Goal: Navigation & Orientation: Find specific page/section

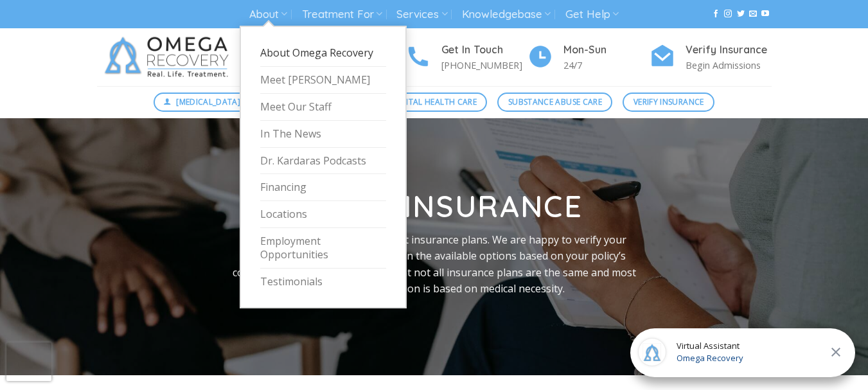
click at [275, 55] on link "About Omega Recovery" at bounding box center [323, 53] width 126 height 27
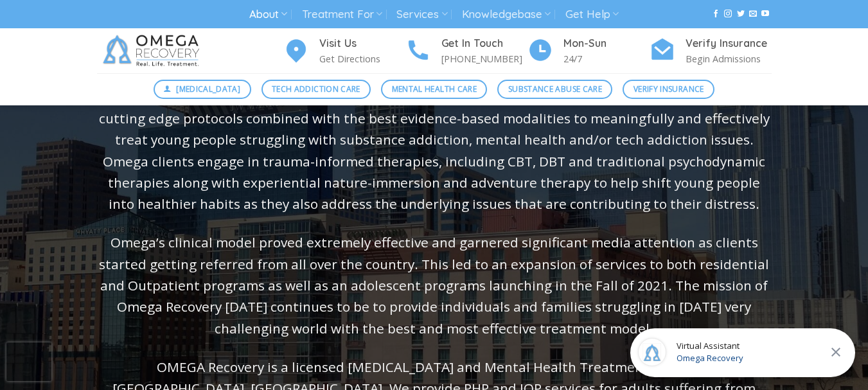
scroll to position [385, 0]
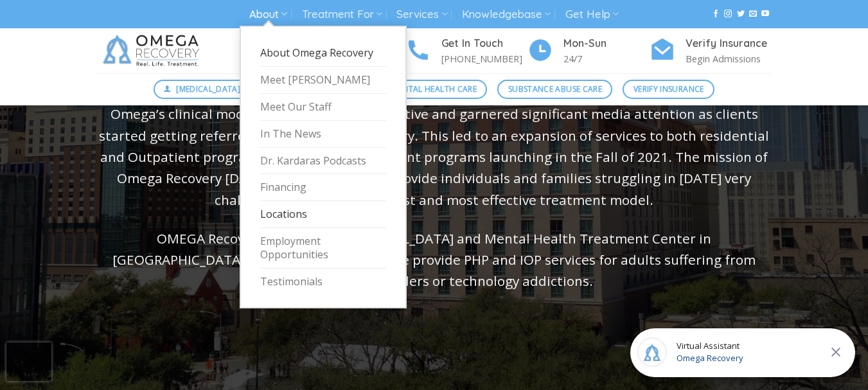
click at [286, 214] on link "Locations" at bounding box center [323, 214] width 126 height 27
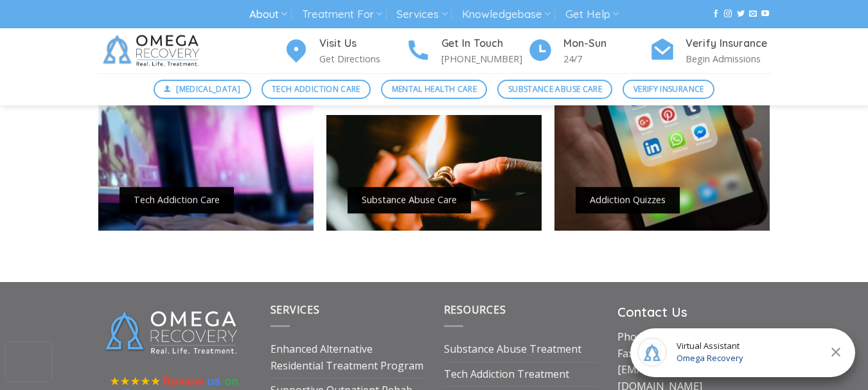
scroll to position [1349, 0]
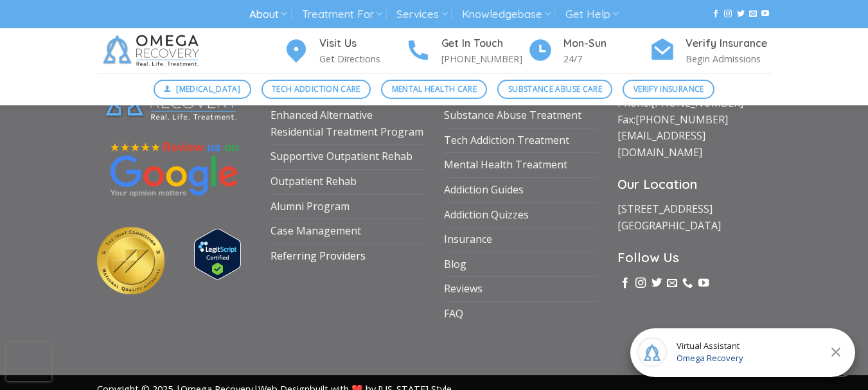
click at [303, 258] on link "Referring Providers" at bounding box center [317, 256] width 95 height 24
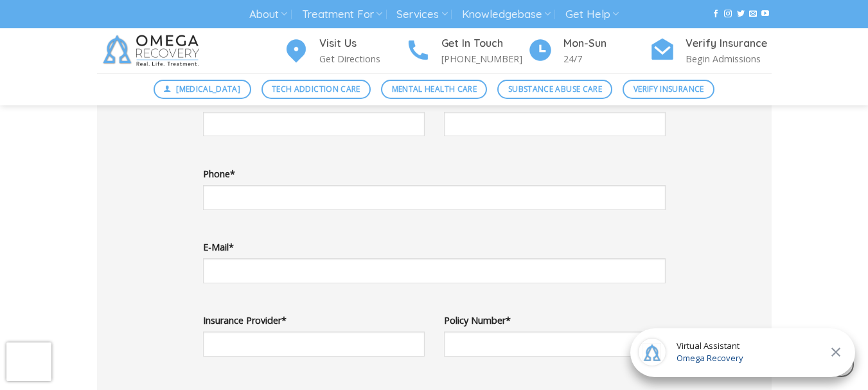
scroll to position [1349, 0]
